Goal: Task Accomplishment & Management: Manage account settings

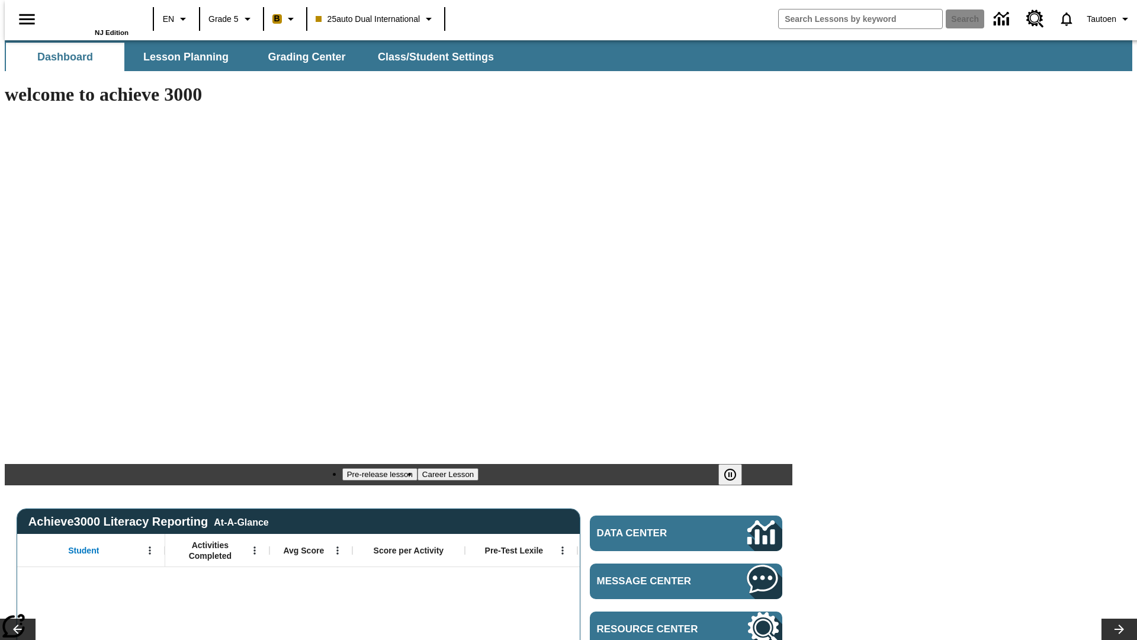
type input "-1"
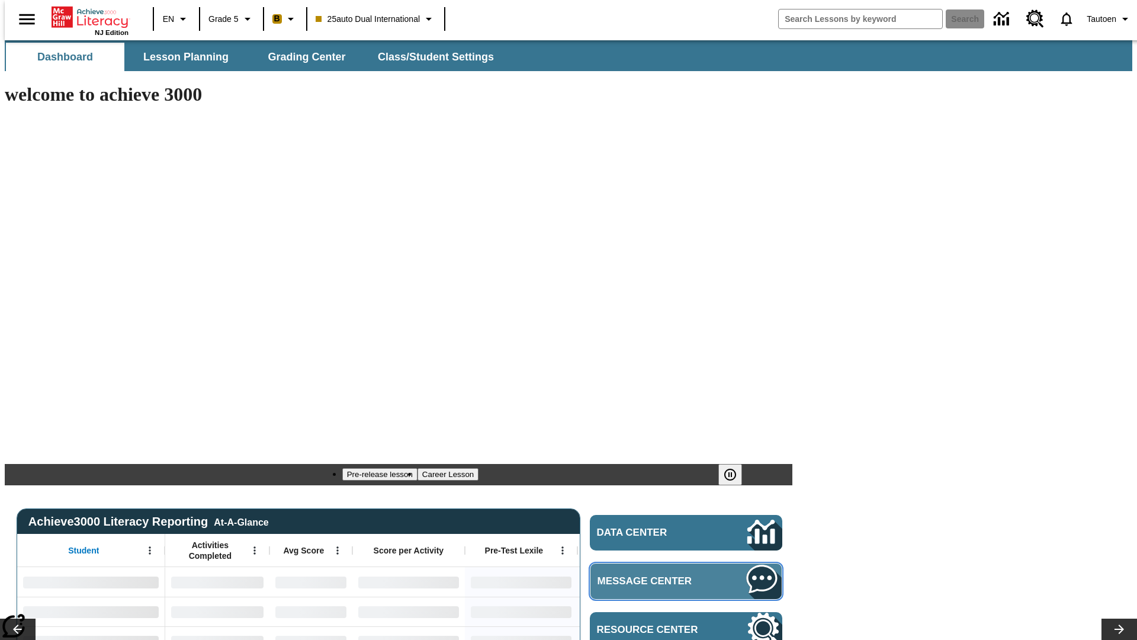
click at [689, 575] on span "Message Center" at bounding box center [655, 581] width 114 height 12
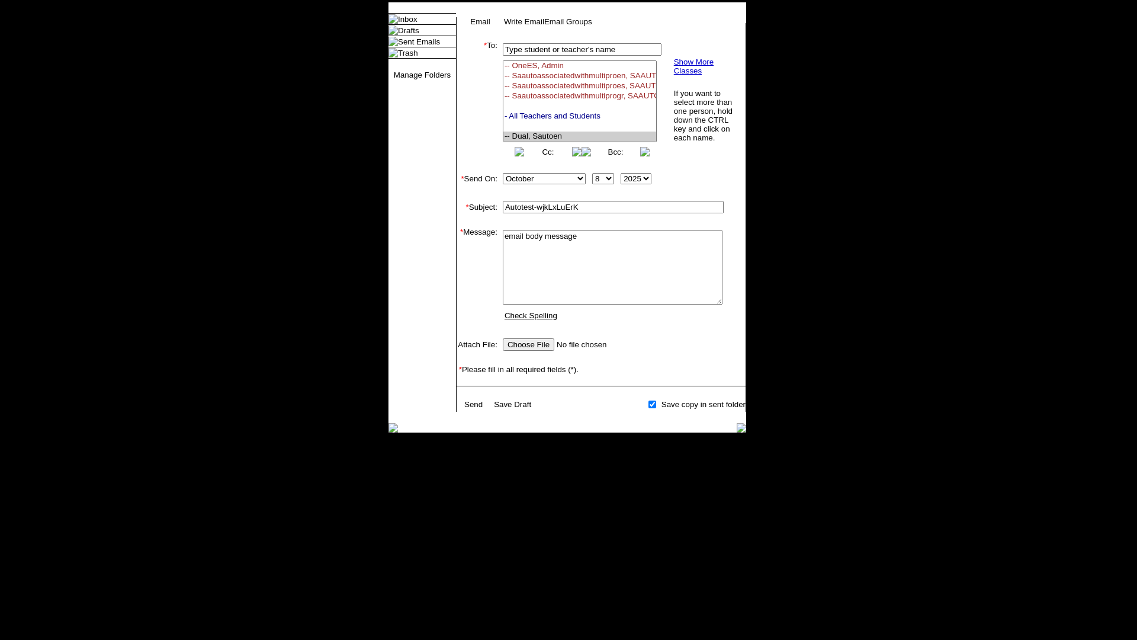
select select "U,21476361,1"
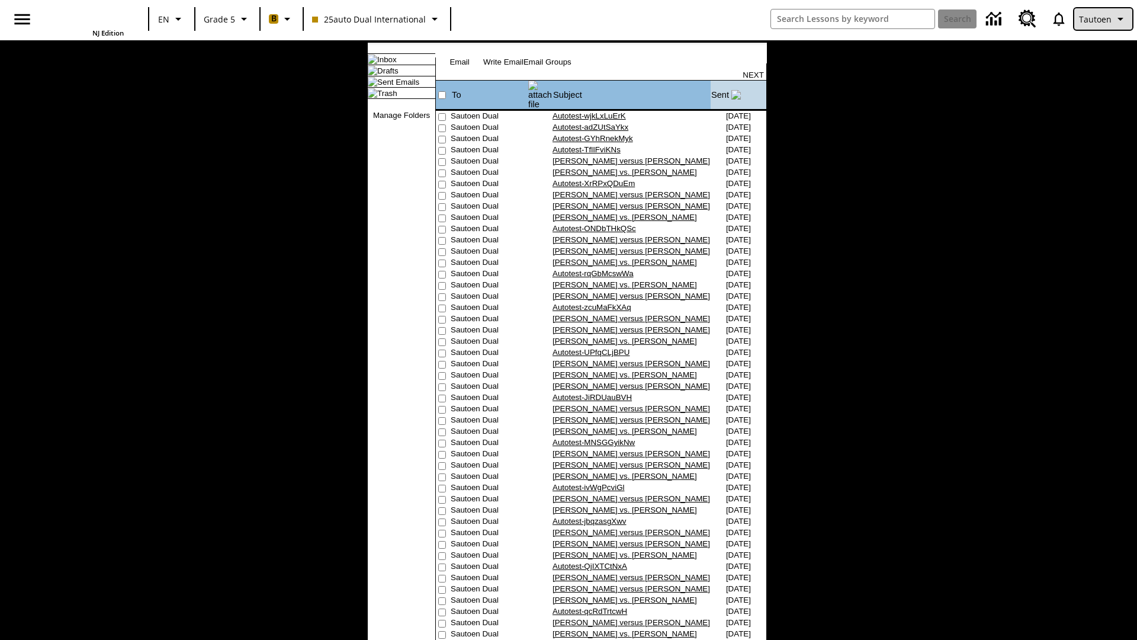
click at [1103, 19] on span "Tautoen" at bounding box center [1095, 19] width 33 height 12
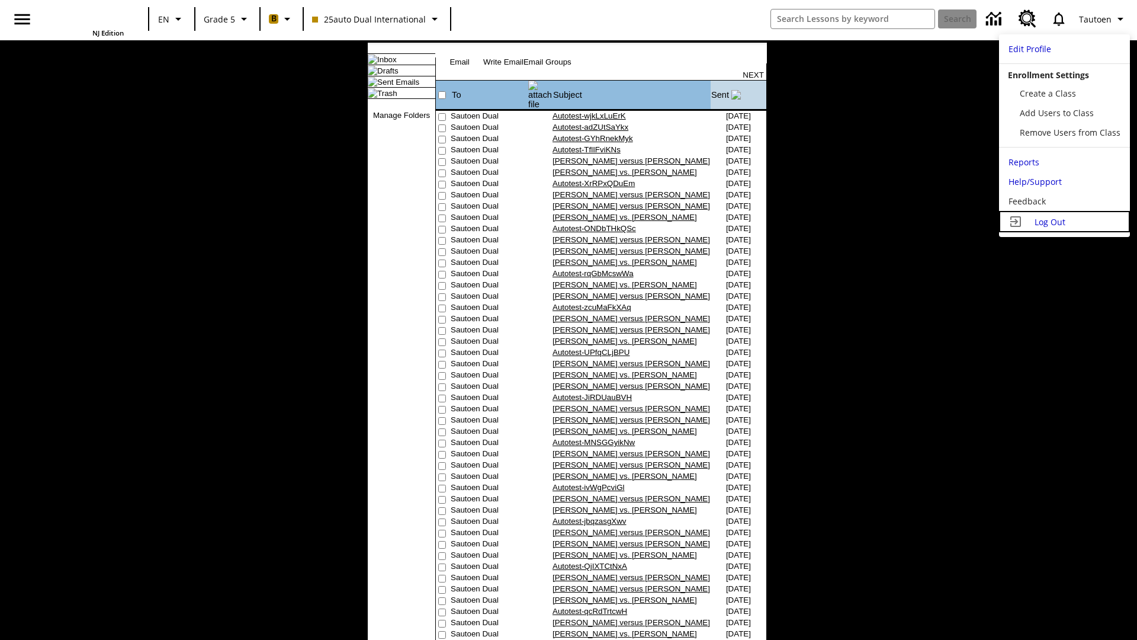
click at [1063, 221] on span "Log Out" at bounding box center [1050, 221] width 31 height 11
